Goal: Task Accomplishment & Management: Complete application form

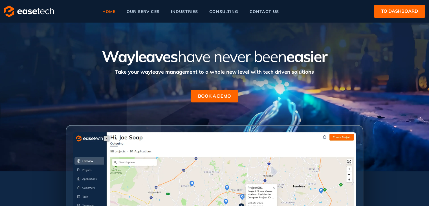
click at [386, 15] on button "to dashboard" at bounding box center [399, 11] width 51 height 13
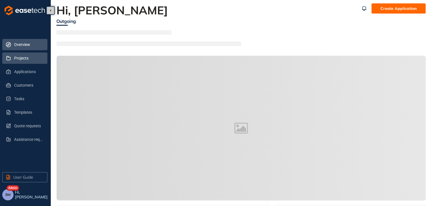
click at [16, 57] on span "Projects" at bounding box center [28, 57] width 29 height 11
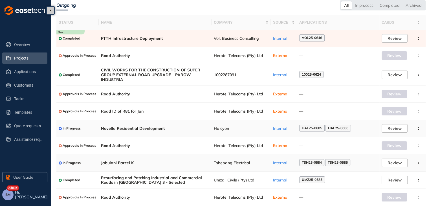
scroll to position [41, 0]
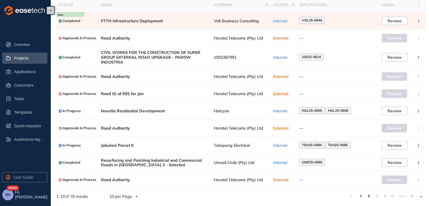
click at [368, 196] on link "2" at bounding box center [369, 196] width 6 height 8
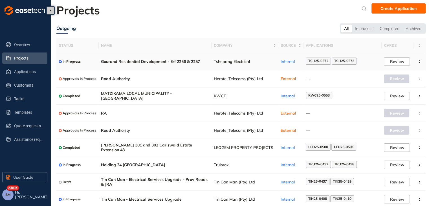
click at [204, 61] on span "Gourand Residential Development - Erf 2256 & 2257" at bounding box center [155, 61] width 108 height 5
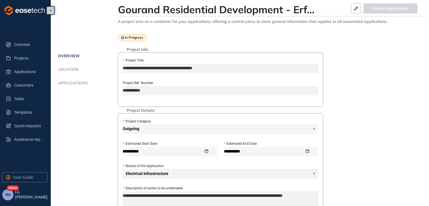
click at [83, 83] on span "Applications" at bounding box center [71, 83] width 31 height 5
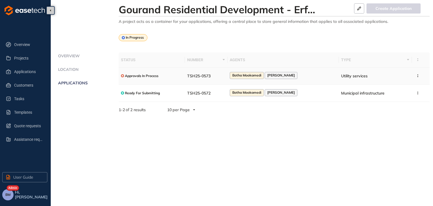
click at [180, 75] on div "Approvals In Process" at bounding box center [152, 75] width 62 height 7
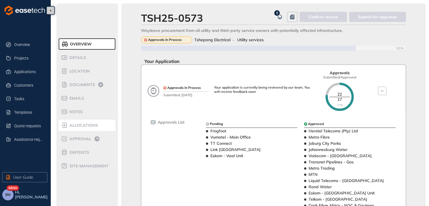
click at [72, 126] on span "allocations" at bounding box center [83, 125] width 30 height 5
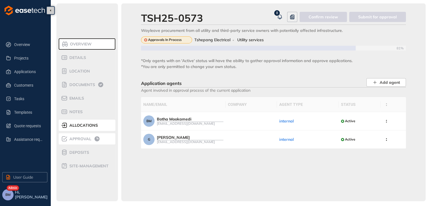
click at [73, 137] on span "Approval" at bounding box center [80, 139] width 24 height 5
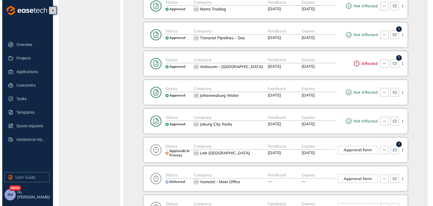
scroll to position [499, 0]
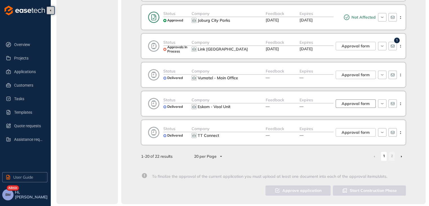
click at [356, 101] on span "Approval form" at bounding box center [356, 103] width 28 height 6
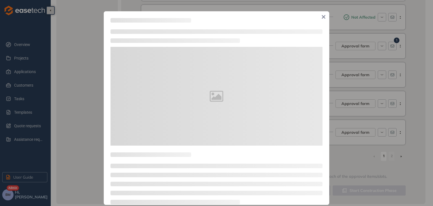
type textarea "**********"
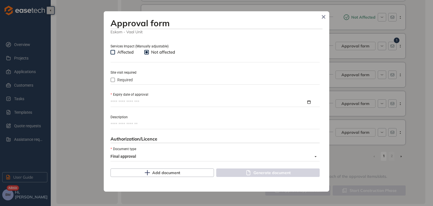
scroll to position [226, 0]
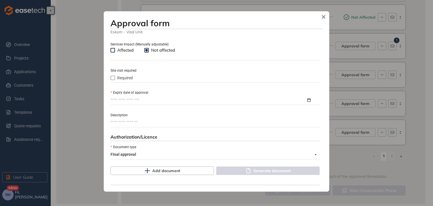
click at [121, 100] on input "Expiry date of approval" at bounding box center [209, 100] width 196 height 6
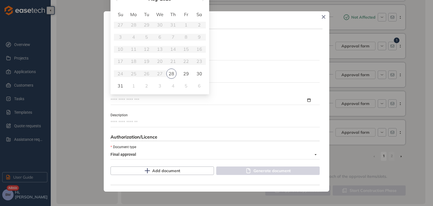
type input "**********"
click at [242, 22] on h3 "Approval form" at bounding box center [217, 23] width 212 height 10
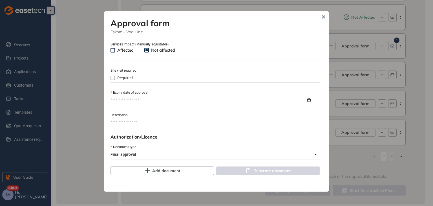
scroll to position [197, 0]
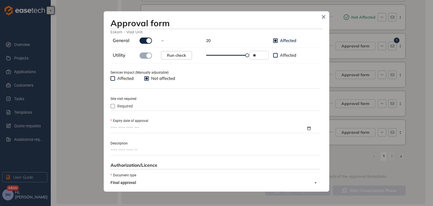
click at [121, 123] on label "Expiry date of approval" at bounding box center [130, 120] width 38 height 5
click at [121, 125] on input "Expiry date of approval" at bounding box center [209, 128] width 196 height 6
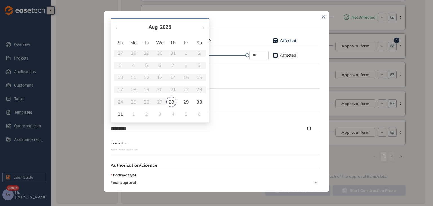
type input "**********"
click at [202, 28] on span "button" at bounding box center [202, 27] width 3 height 3
type input "**********"
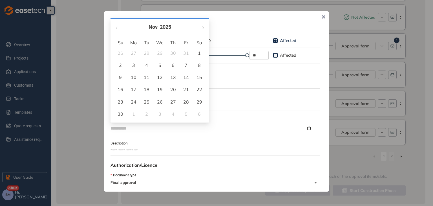
click at [187, 103] on div "28" at bounding box center [186, 101] width 7 height 7
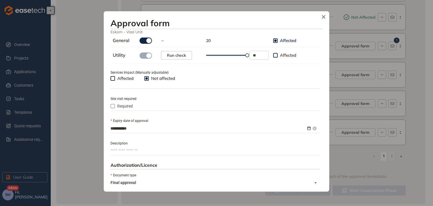
scroll to position [254, 0]
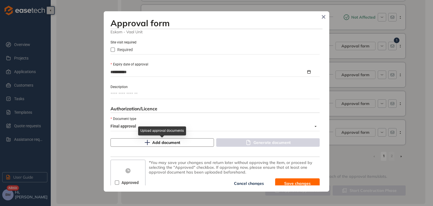
click at [154, 145] on span "Add document" at bounding box center [166, 142] width 28 height 6
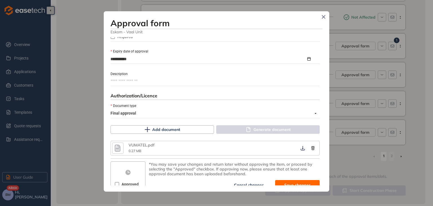
scroll to position [274, 0]
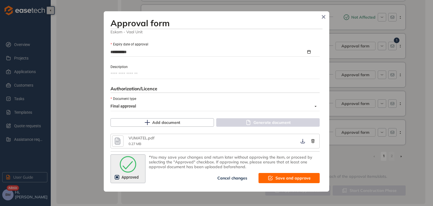
click at [276, 178] on span "Save and approve" at bounding box center [293, 178] width 35 height 6
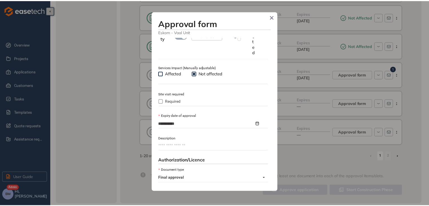
scroll to position [345, 0]
